Goal: Book appointment/travel/reservation

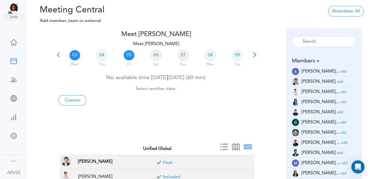
click at [131, 57] on link "05" at bounding box center [129, 55] width 11 height 10
click at [76, 98] on link "Custom" at bounding box center [72, 100] width 27 height 10
type input "Meet [PERSON_NAME]"
type input "[URL][DOMAIN_NAME][SECURITY_DATA]"
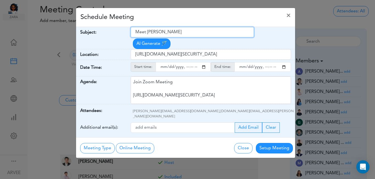
click at [137, 31] on input "Meet [PERSON_NAME]" at bounding box center [192, 32] width 123 height 10
drag, startPoint x: 137, startPoint y: 31, endPoint x: 144, endPoint y: 32, distance: 6.9
click at [141, 32] on input "Meet [PERSON_NAME]" at bounding box center [192, 32] width 123 height 10
drag, startPoint x: 185, startPoint y: 32, endPoint x: 144, endPoint y: 31, distance: 41.7
click at [137, 33] on input "[PERSON_NAME]" at bounding box center [192, 32] width 123 height 10
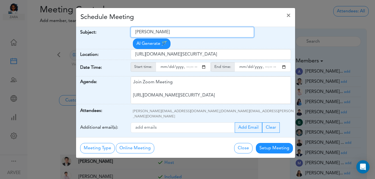
paste input "Tax Planning 2025 - [PERSON_NAME]"
click at [136, 33] on input "Tax Planning 2025 - [PERSON_NAME]" at bounding box center [192, 32] width 123 height 10
type input "Internal: Tax Planning 2025 - [PERSON_NAME]"
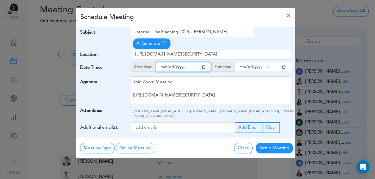
click at [204, 62] on input "starttime" at bounding box center [182, 67] width 55 height 10
click at [184, 62] on input "starttime" at bounding box center [182, 67] width 55 height 10
type input "[DATE]T11:22"
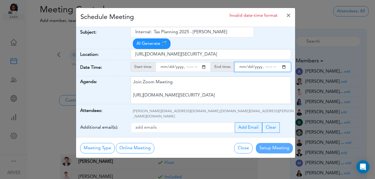
click at [282, 62] on input "endtime" at bounding box center [262, 67] width 56 height 10
click at [264, 62] on input "endtime" at bounding box center [262, 67] width 56 height 10
type input "[DATE]T12:00"
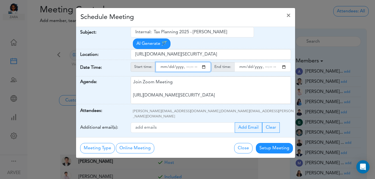
click at [191, 62] on input "starttime" at bounding box center [182, 67] width 55 height 10
type input "[DATE]T11:45"
click at [235, 17] on div "Schedule Meeting ×" at bounding box center [185, 17] width 219 height 19
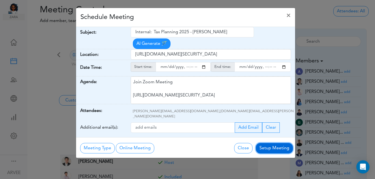
click at [272, 143] on button "Setup Meeting" at bounding box center [274, 148] width 37 height 10
